Goal: Navigation & Orientation: Find specific page/section

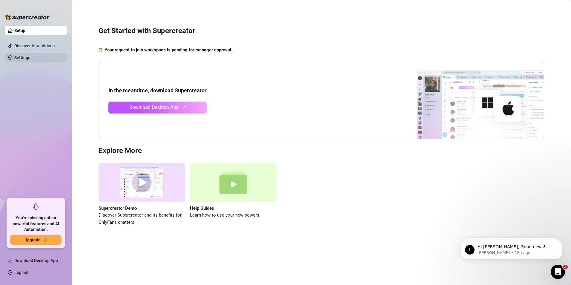
click at [22, 55] on link "Settings" at bounding box center [22, 57] width 16 height 5
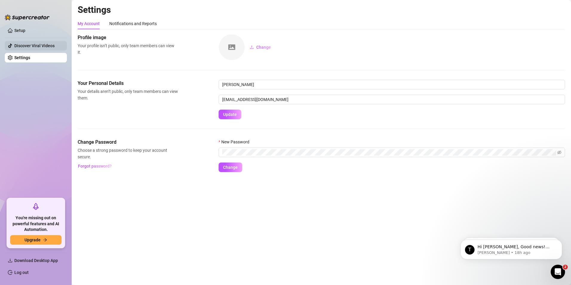
click at [26, 47] on link "Discover Viral Videos" at bounding box center [34, 45] width 40 height 5
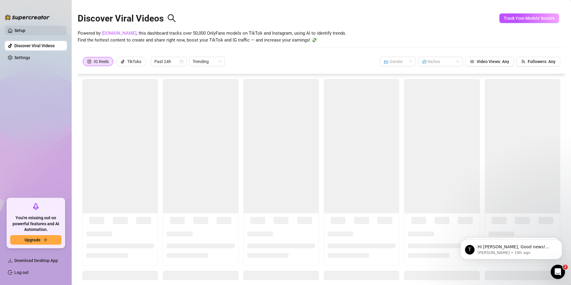
click at [25, 33] on link "Setup" at bounding box center [19, 30] width 11 height 5
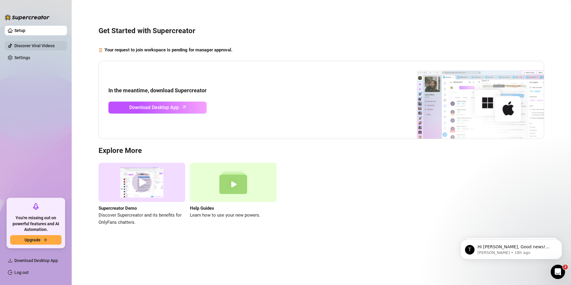
click at [27, 45] on link "Discover Viral Videos" at bounding box center [34, 45] width 40 height 5
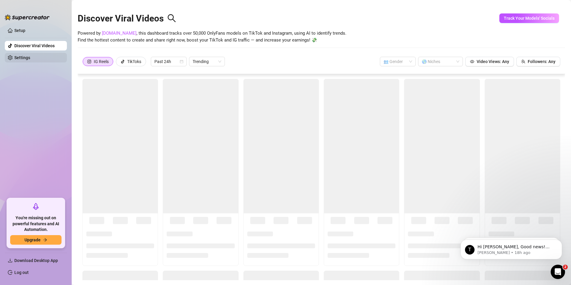
click at [27, 56] on link "Settings" at bounding box center [22, 57] width 16 height 5
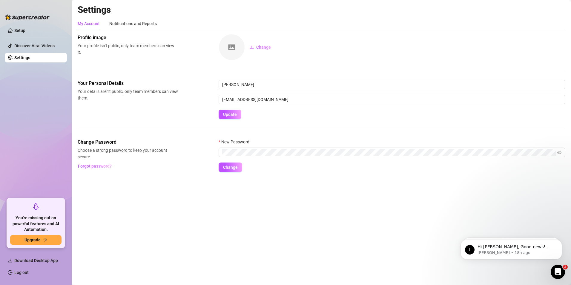
click at [226, 44] on img at bounding box center [232, 47] width 26 height 26
click at [232, 52] on img at bounding box center [232, 47] width 26 height 26
click at [262, 47] on span "Change" at bounding box center [263, 47] width 15 height 5
click at [561, 242] on icon "Dismiss notification" at bounding box center [560, 241] width 2 height 2
click at [561, 240] on icon "Dismiss notification" at bounding box center [560, 241] width 3 height 3
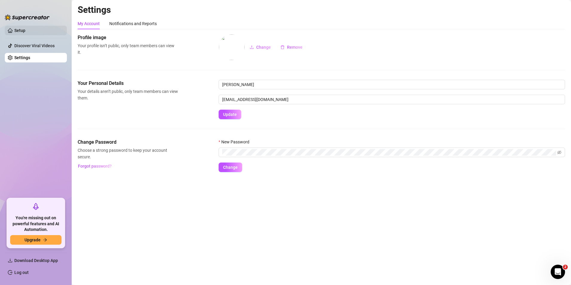
click at [25, 31] on link "Setup" at bounding box center [19, 30] width 11 height 5
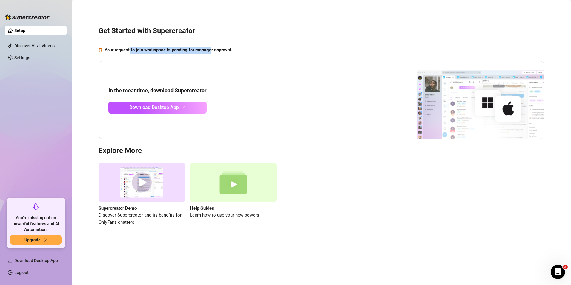
drag, startPoint x: 130, startPoint y: 48, endPoint x: 219, endPoint y: 48, distance: 89.3
click at [219, 48] on strong "Your request to join workspace is pending for manager approval." at bounding box center [169, 49] width 128 height 5
drag, startPoint x: 219, startPoint y: 48, endPoint x: 294, endPoint y: 45, distance: 75.1
click at [294, 45] on div "Get Started with Supercreator Your request to join workspace is pending for man…" at bounding box center [322, 122] width 488 height 237
click at [347, 30] on h3 "Get Started with Supercreator" at bounding box center [322, 31] width 446 height 10
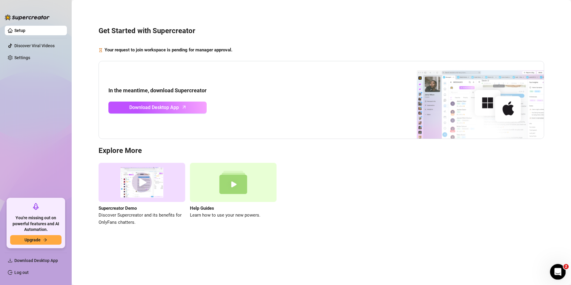
click at [558, 270] on icon "Open Intercom Messenger" at bounding box center [557, 271] width 10 height 10
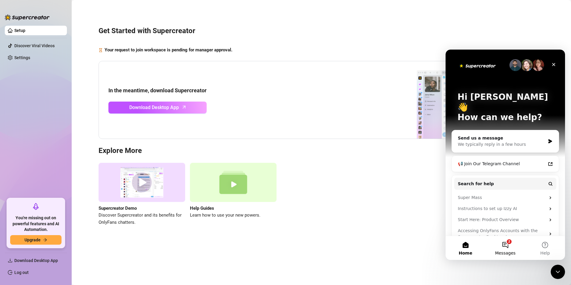
click at [504, 242] on button "2 Messages" at bounding box center [506, 248] width 40 height 24
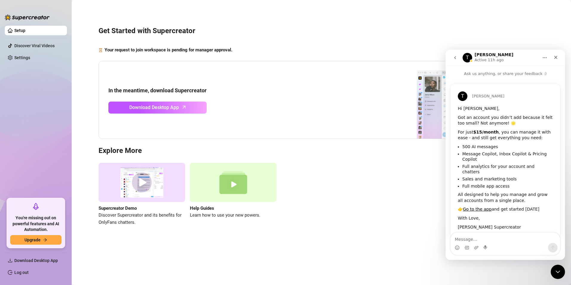
scroll to position [6, 0]
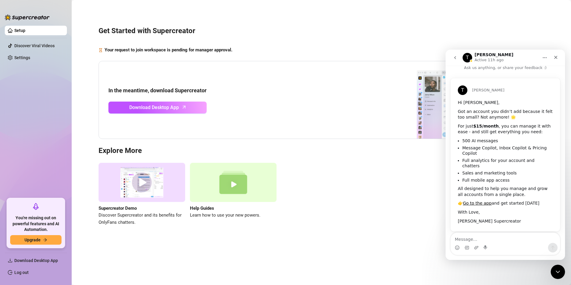
click at [457, 57] on icon "go back" at bounding box center [455, 57] width 5 height 5
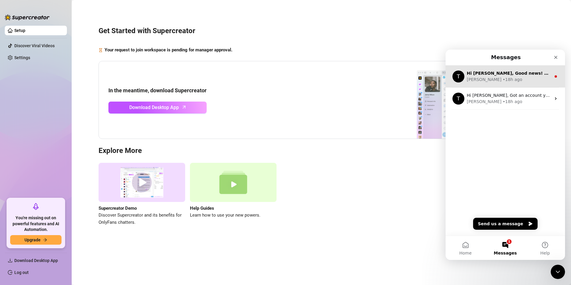
click at [489, 87] on div "T Hi Dianne, Good news! We’ve just launched our Referral Program 🚀 Invite your …" at bounding box center [506, 76] width 120 height 22
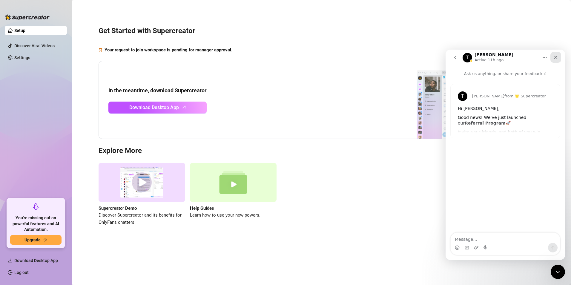
click at [559, 58] on div "Close" at bounding box center [556, 57] width 11 height 11
